Goal: Task Accomplishment & Management: Use online tool/utility

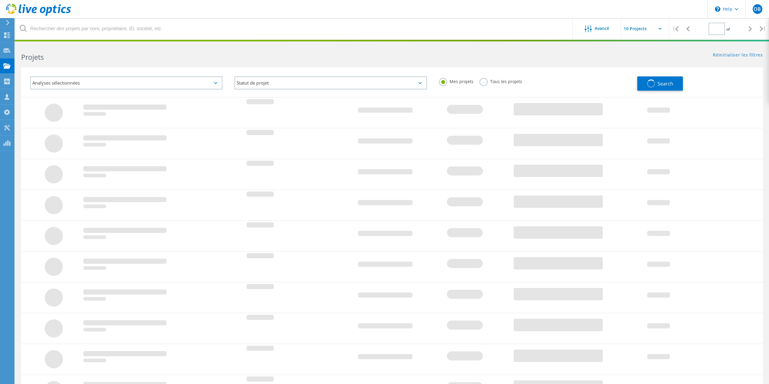
type input "1"
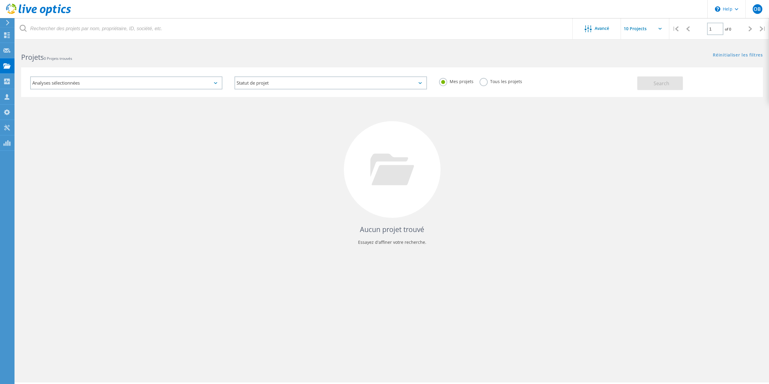
click at [482, 83] on label "Tous les projets" at bounding box center [501, 81] width 43 height 6
click at [0, 0] on input "Tous les projets" at bounding box center [0, 0] width 0 height 0
click at [653, 83] on button "Search" at bounding box center [661, 83] width 46 height 14
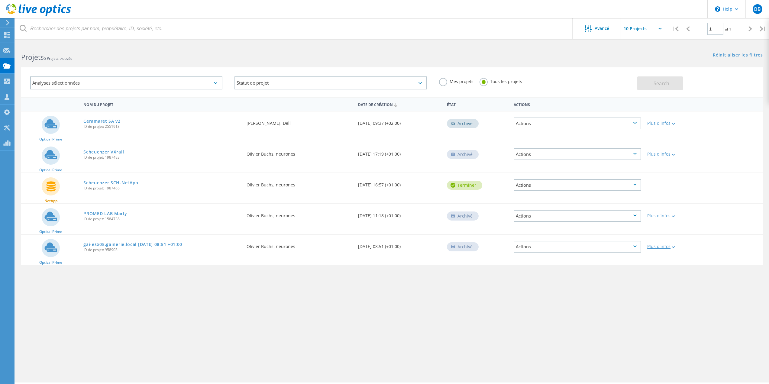
click at [674, 246] on icon at bounding box center [673, 247] width 3 height 2
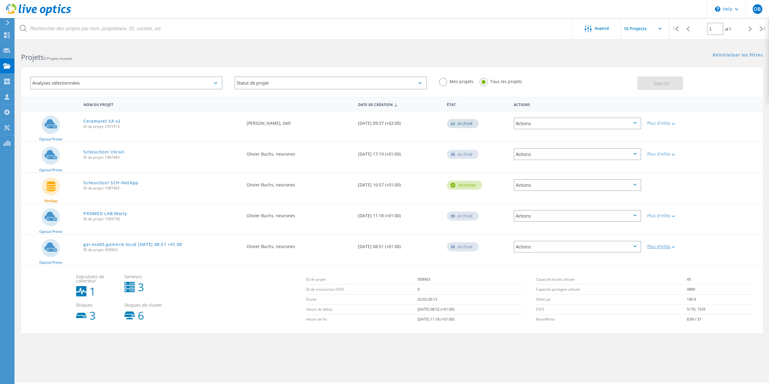
click at [674, 246] on div at bounding box center [673, 247] width 5 height 4
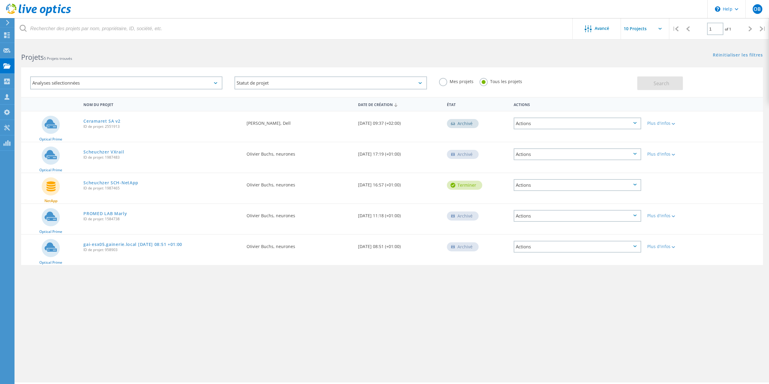
click at [637, 247] on icon at bounding box center [635, 246] width 3 height 2
click at [586, 256] on div "Supprimer" at bounding box center [578, 256] width 126 height 9
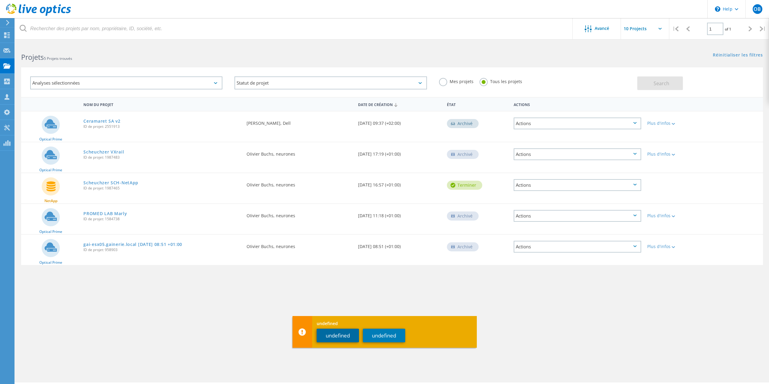
click at [338, 334] on button "undefined" at bounding box center [338, 336] width 42 height 14
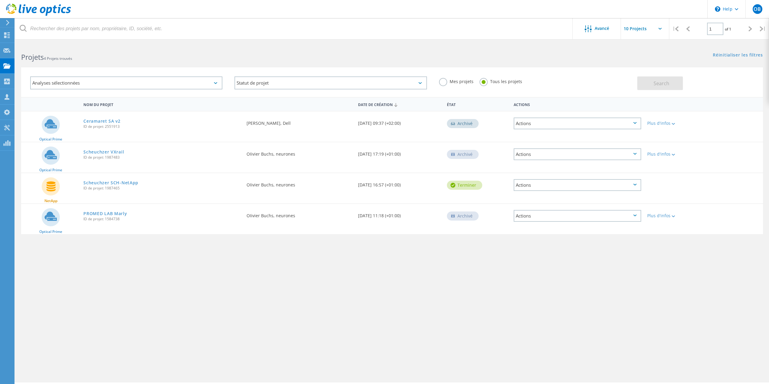
drag, startPoint x: 42, startPoint y: 262, endPoint x: 138, endPoint y: 365, distance: 140.5
click at [41, 262] on div "Avancé | 1 of 1 | Adresse électronique Nom du projet Entreprise Date de créatio…" at bounding box center [392, 213] width 754 height 339
click at [187, 265] on div "Avancé | 1 of 1 | Adresse électronique Nom du projet Entreprise Date de créatio…" at bounding box center [392, 213] width 754 height 339
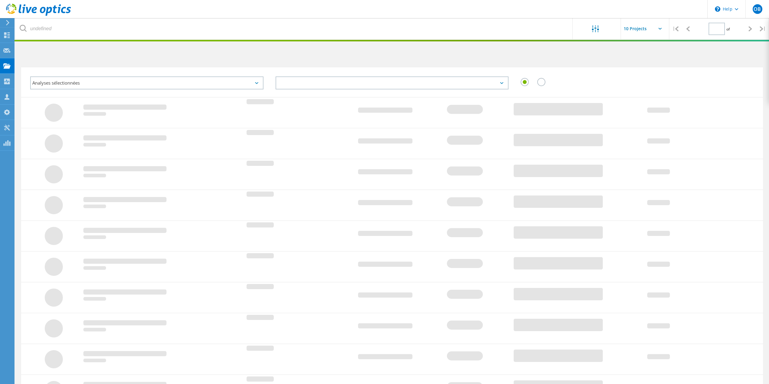
type input "1"
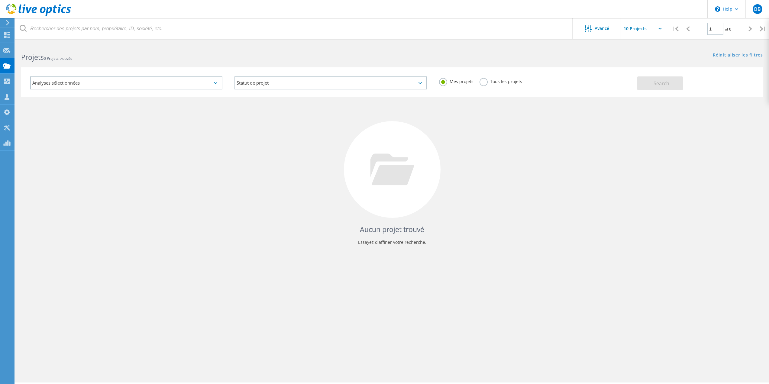
click at [517, 82] on label "Tous les projets" at bounding box center [501, 81] width 43 height 6
click at [0, 0] on input "Tous les projets" at bounding box center [0, 0] width 0 height 0
click at [646, 81] on button "Search" at bounding box center [661, 83] width 46 height 14
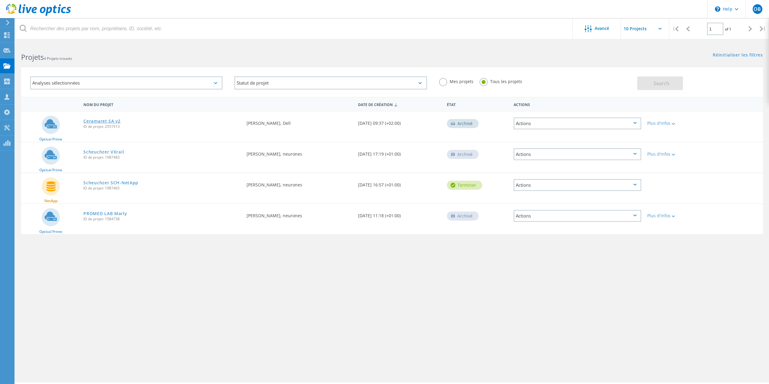
click at [106, 120] on link "Ceramaret SA v2" at bounding box center [101, 121] width 37 height 4
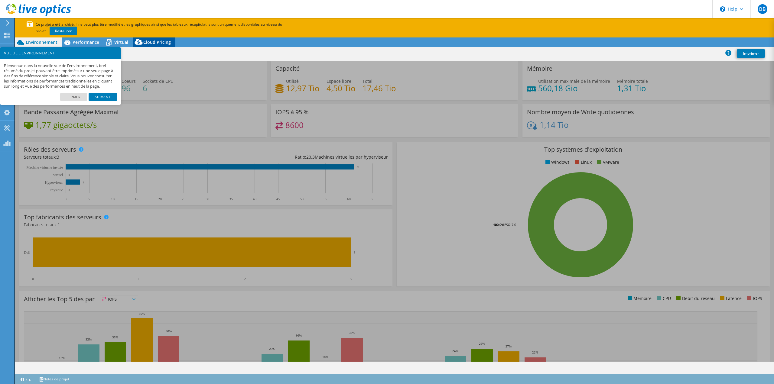
click at [153, 43] on span "Cloud Pricing" at bounding box center [157, 42] width 28 height 6
click at [77, 101] on link "Fermer" at bounding box center [73, 97] width 27 height 8
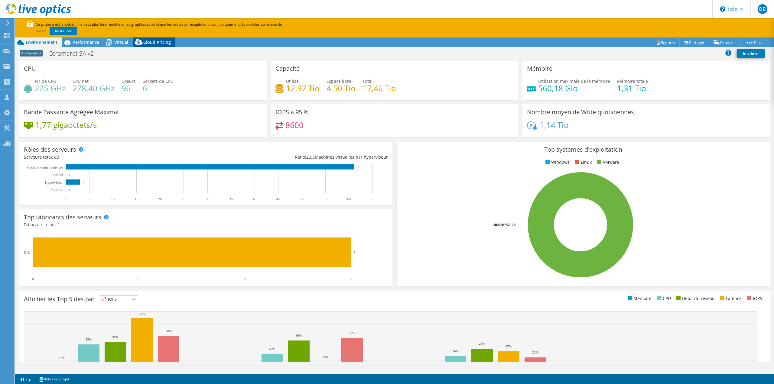
click at [148, 40] on span "Cloud Pricing" at bounding box center [157, 42] width 28 height 6
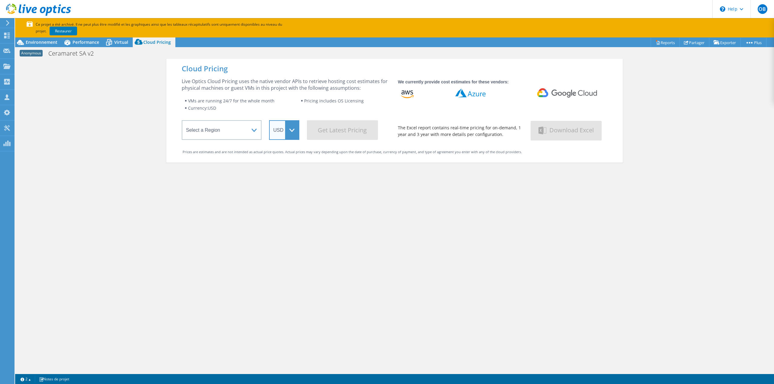
click at [295, 132] on select "ARS AUD BRL CAD CHF CLP CNY DKK EUR GBP HKD HUF INR JPY MXN MYR NOK NZD PEN SEK…" at bounding box center [284, 130] width 30 height 20
select select "CHF"
click at [269, 120] on select "ARS AUD BRL CAD CHF CLP CNY DKK EUR GBP HKD HUF INR JPY MXN MYR NOK NZD PEN SEK…" at bounding box center [284, 130] width 30 height 20
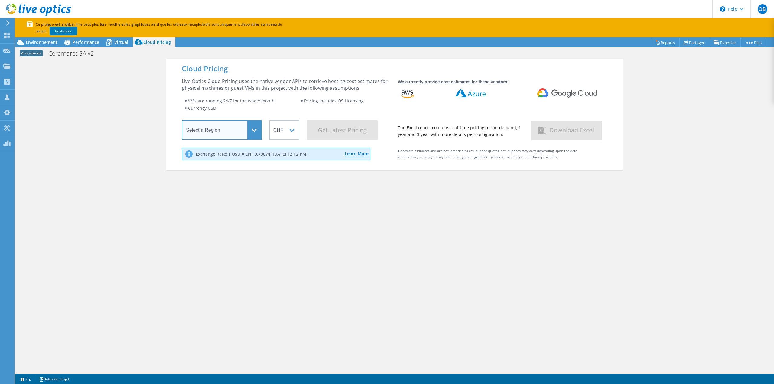
click at [251, 129] on select "Select a Region Asia Pacific (Hong Kong) Asia Pacific (Mumbai) Asia Pacific (Se…" at bounding box center [222, 130] width 80 height 20
select select "EUFrankfurt"
click at [182, 122] on select "Select a Region Asia Pacific (Hong Kong) Asia Pacific (Mumbai) Asia Pacific (Se…" at bounding box center [222, 130] width 80 height 20
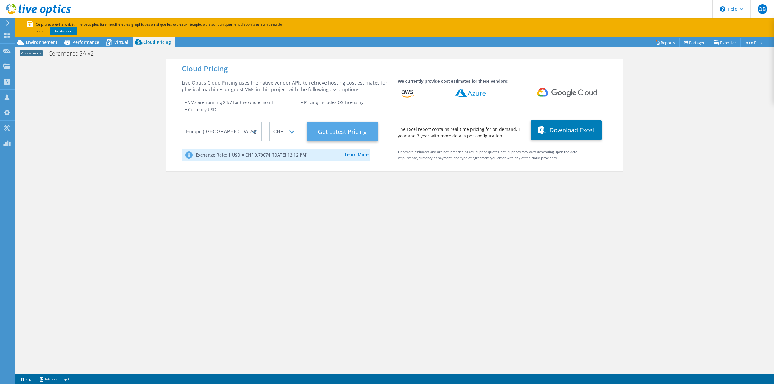
click at [340, 133] on Latest "Get Latest Pricing" at bounding box center [342, 132] width 71 height 20
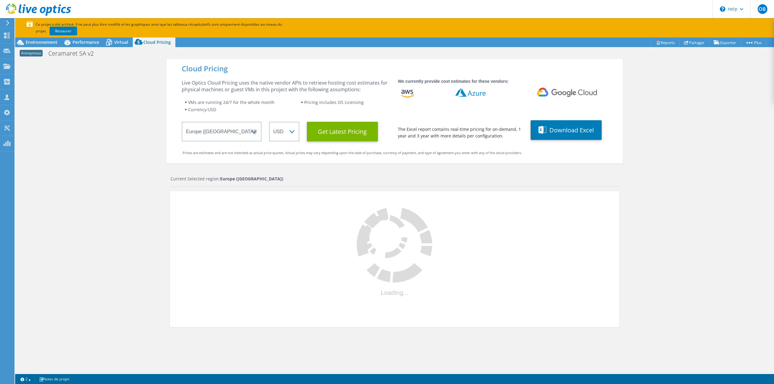
select select "CHF"
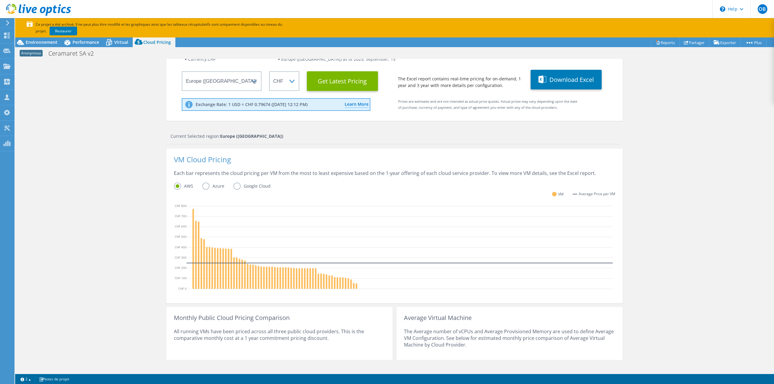
scroll to position [60, 0]
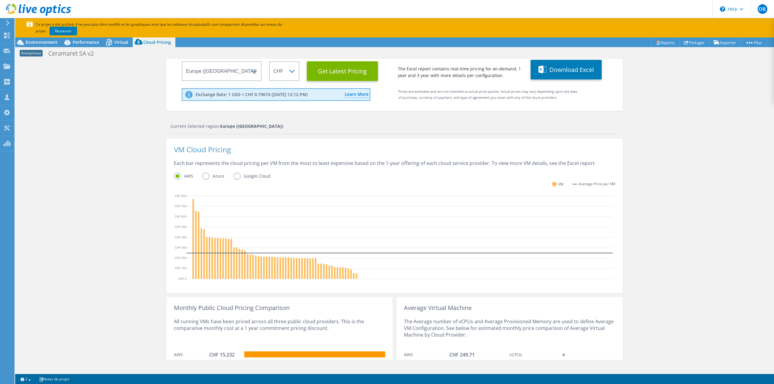
click at [207, 176] on label "Azure" at bounding box center [217, 176] width 31 height 7
click at [0, 0] on input "Azure" at bounding box center [0, 0] width 0 height 0
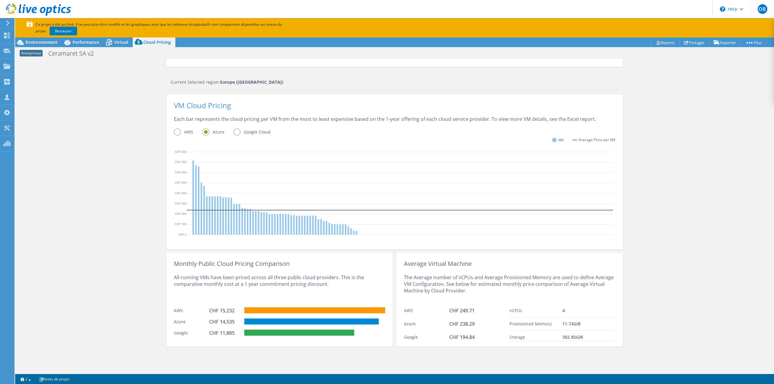
scroll to position [111, 0]
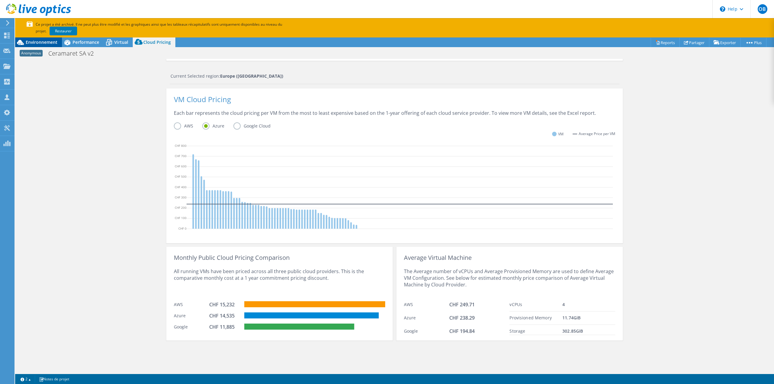
click at [41, 43] on span "Environnement" at bounding box center [42, 42] width 32 height 6
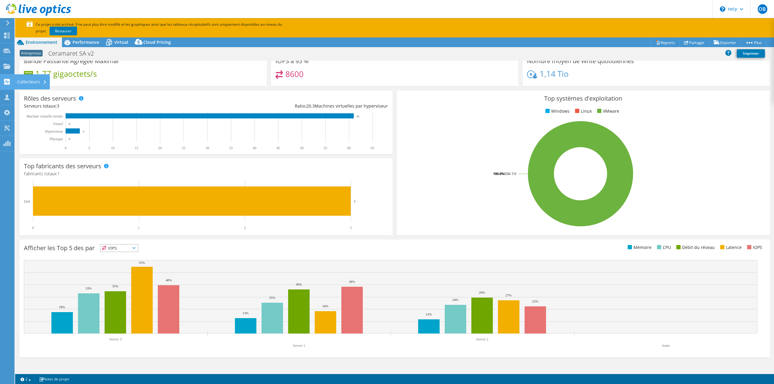
click at [5, 83] on use at bounding box center [7, 82] width 6 height 6
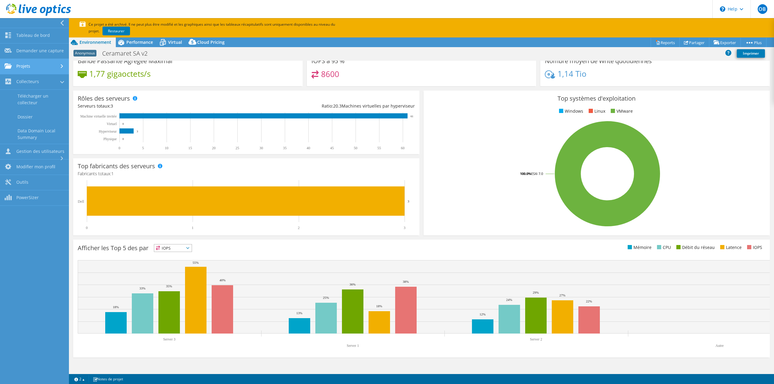
click at [29, 65] on link "Projets" at bounding box center [34, 66] width 69 height 15
click at [29, 83] on link "Rechercher les projets" at bounding box center [34, 81] width 69 height 15
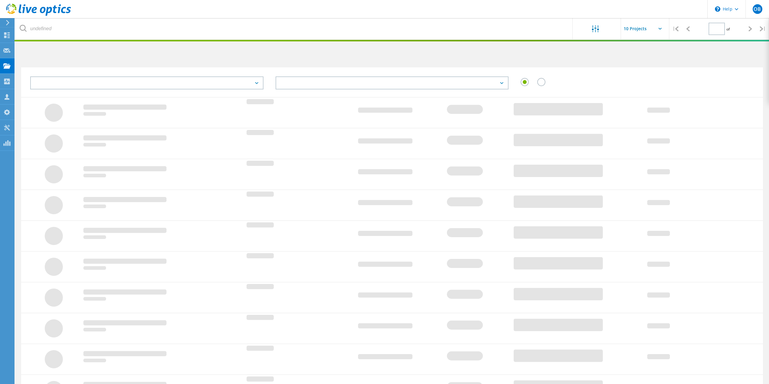
type input "1"
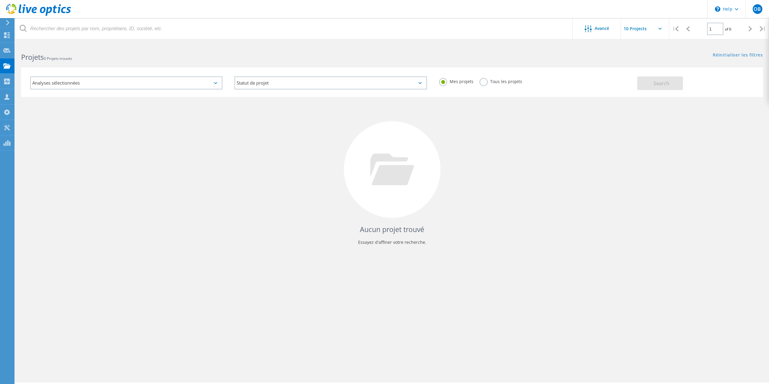
click at [507, 81] on label "Tous les projets" at bounding box center [501, 81] width 43 height 6
click at [0, 0] on input "Tous les projets" at bounding box center [0, 0] width 0 height 0
click at [662, 84] on span "Search" at bounding box center [662, 83] width 16 height 7
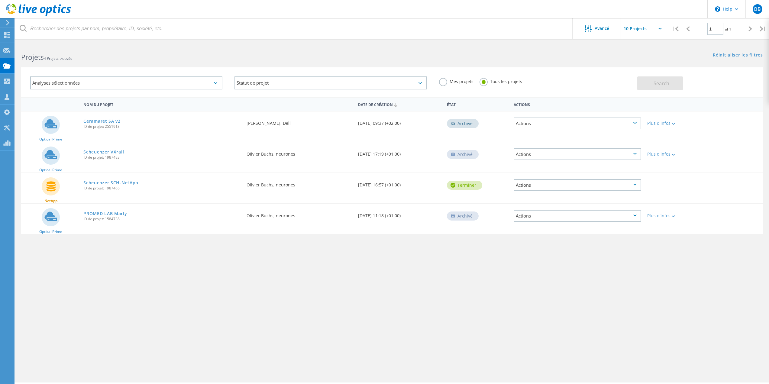
click at [104, 154] on link "Scheuchzer VXrail" at bounding box center [103, 152] width 41 height 4
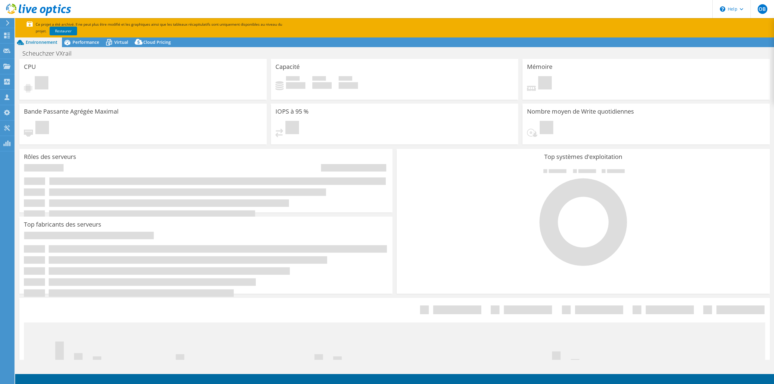
select select "EUFrankfurt"
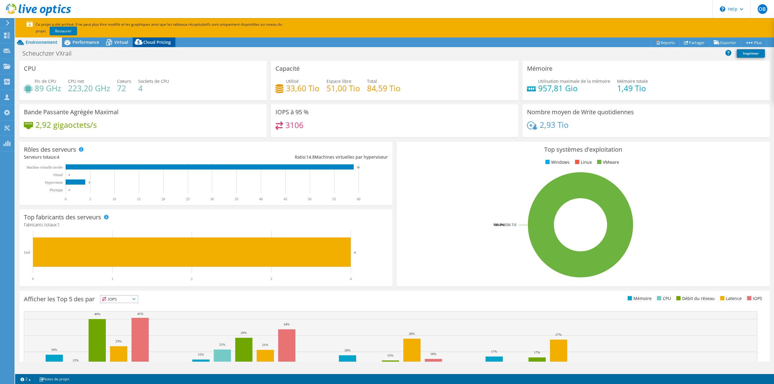
click at [151, 43] on span "Cloud Pricing" at bounding box center [157, 42] width 28 height 6
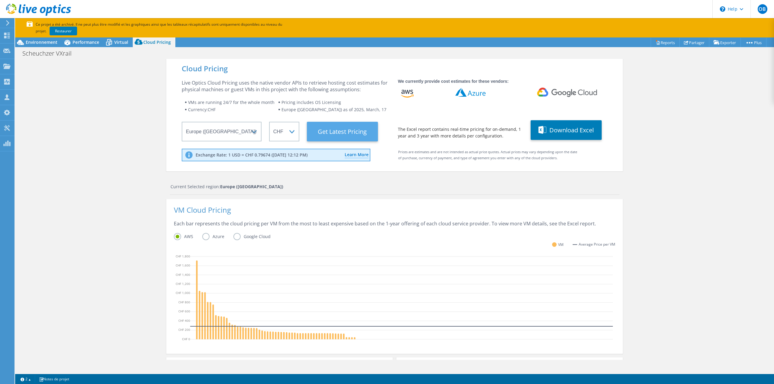
click at [340, 135] on Latest "Get Latest Pricing" at bounding box center [342, 132] width 71 height 20
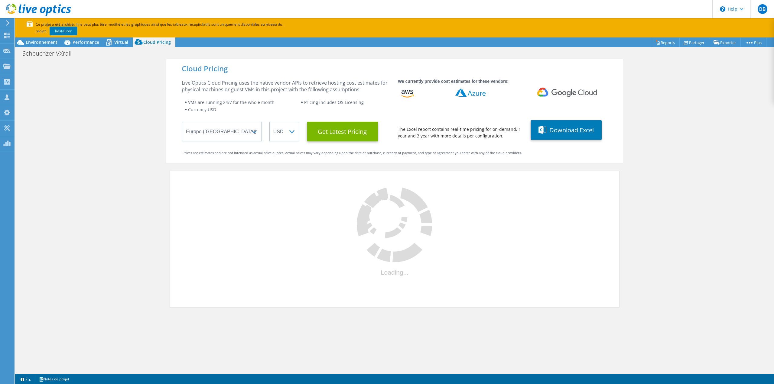
select select "CHF"
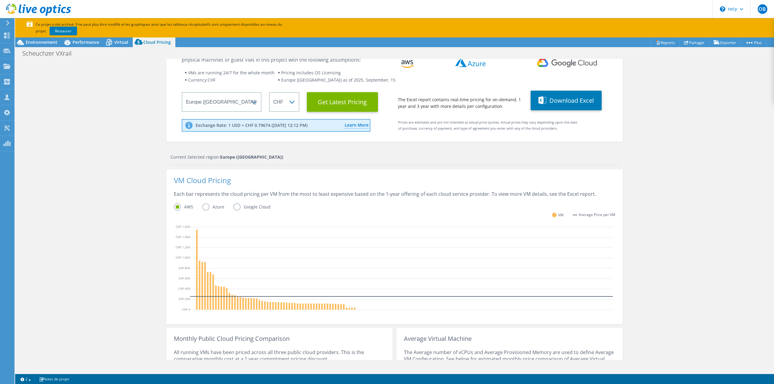
scroll to position [60, 0]
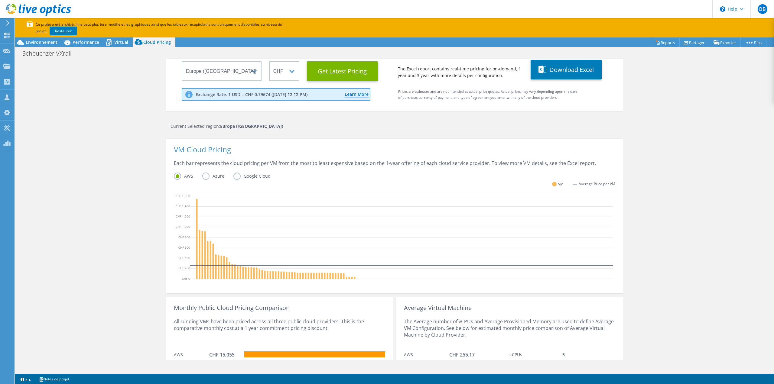
click at [203, 175] on label "Azure" at bounding box center [217, 176] width 31 height 7
click at [0, 0] on input "Azure" at bounding box center [0, 0] width 0 height 0
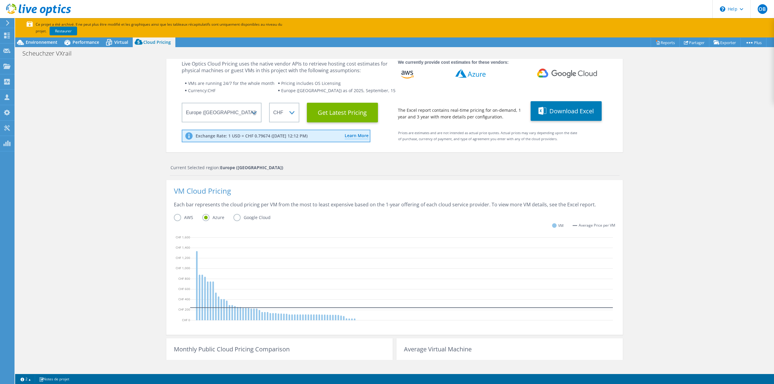
scroll to position [0, 0]
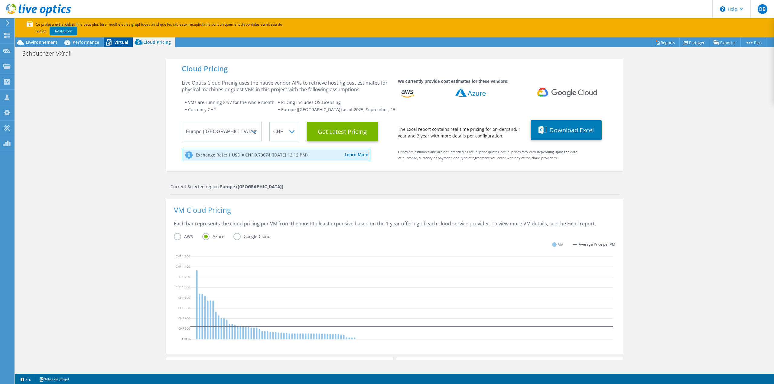
click at [116, 42] on span "Virtual" at bounding box center [121, 42] width 14 height 6
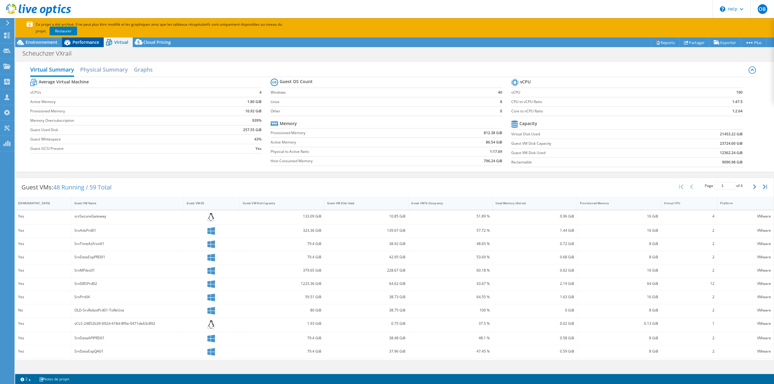
click at [80, 44] on span "Performance" at bounding box center [86, 42] width 27 height 6
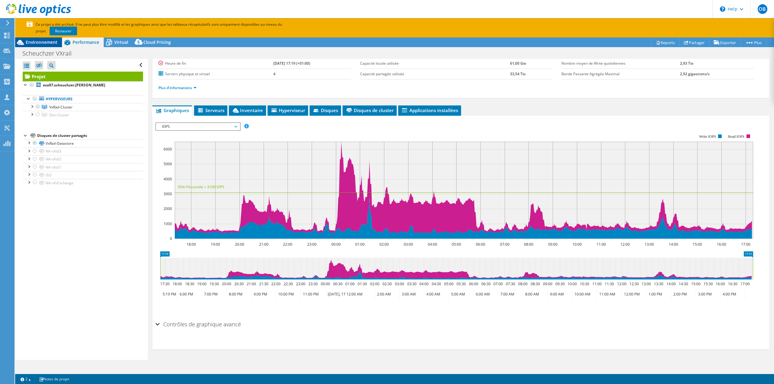
click at [42, 43] on span "Environnement" at bounding box center [42, 42] width 32 height 6
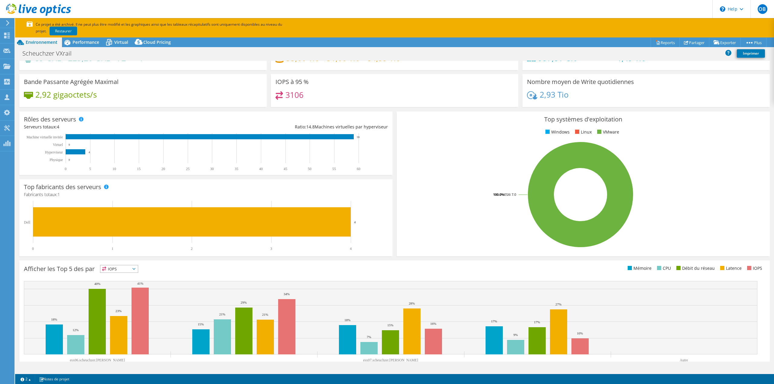
scroll to position [51, 0]
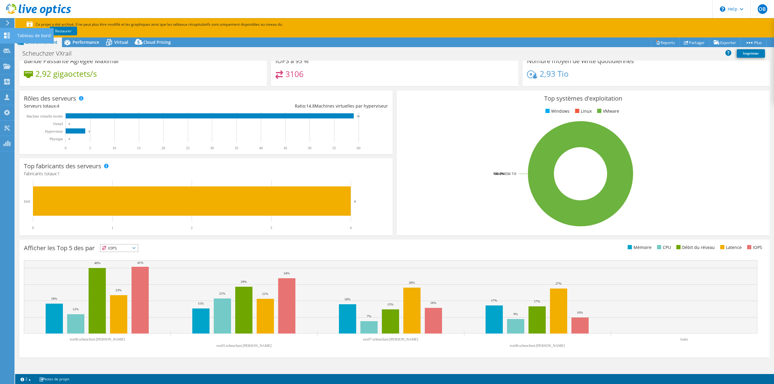
click at [5, 34] on use at bounding box center [7, 36] width 6 height 6
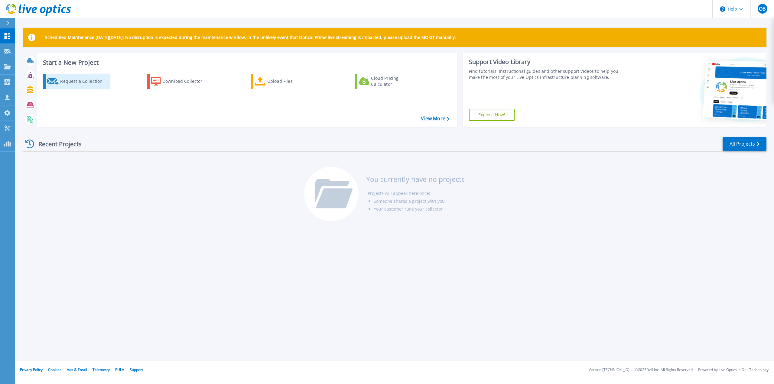
click at [77, 81] on div "Request a Collection" at bounding box center [84, 81] width 48 height 12
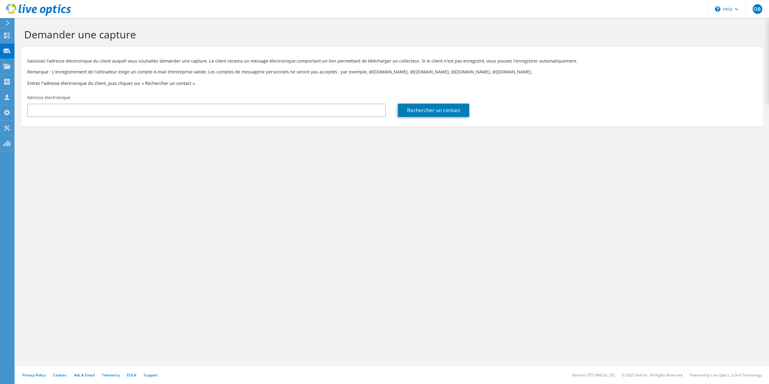
click at [43, 187] on div "Demander une capture Saisissez l'adresse électronique du client auquel vous sou…" at bounding box center [392, 201] width 754 height 366
